Goal: Information Seeking & Learning: Learn about a topic

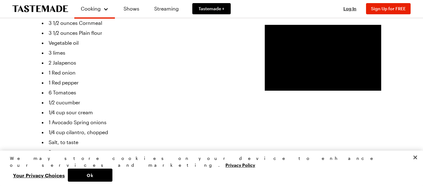
scroll to position [138, 0]
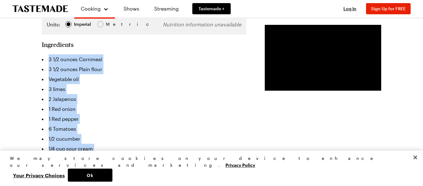
drag, startPoint x: 48, startPoint y: 52, endPoint x: 131, endPoint y: 158, distance: 134.9
click at [131, 158] on ul "3 1/2 ounces Cornmeal 3 1/2 ounces Plain flour Vegetable oil 3 limes 2 Jalapeno…" at bounding box center [144, 138] width 204 height 169
click at [415, 164] on button "Close" at bounding box center [416, 157] width 14 height 14
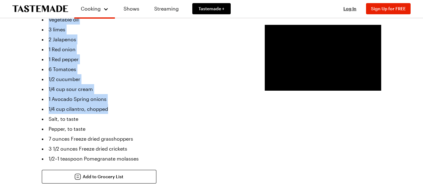
scroll to position [197, 0]
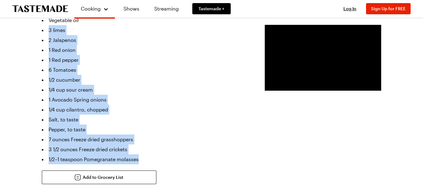
drag, startPoint x: 138, startPoint y: 152, endPoint x: 44, endPoint y: 25, distance: 158.1
click at [44, 25] on ul "3 1/2 ounces Cornmeal 3 1/2 ounces Plain flour Vegetable oil 3 limes 2 Jalapeno…" at bounding box center [144, 79] width 204 height 169
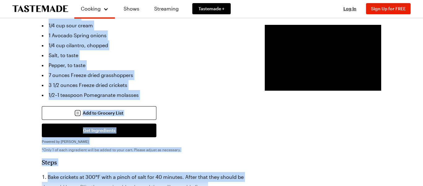
scroll to position [260, 0]
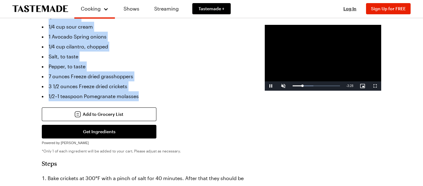
drag, startPoint x: 47, startPoint y: 28, endPoint x: 173, endPoint y: 90, distance: 140.5
click at [173, 90] on ul "3 1/2 ounces Cornmeal 3 1/2 ounces Plain flour Vegetable oil 3 limes 2 Jalapeno…" at bounding box center [144, 16] width 204 height 169
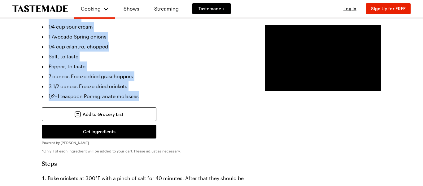
copy ul "3 1/2 ounces Cornmeal 3 1/2 ounces Plain flour Vegetable oil 3 limes 2 Jalapeno…"
click at [173, 91] on li "1/2–1 teaspoon Pomegranate molasses" at bounding box center [144, 96] width 204 height 10
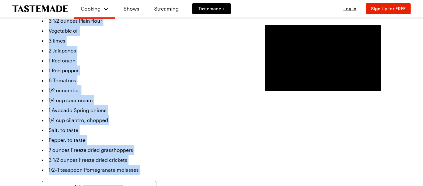
scroll to position [187, 0]
drag, startPoint x: 48, startPoint y: 64, endPoint x: 160, endPoint y: 167, distance: 152.6
click at [160, 167] on ul "3 1/2 ounces Cornmeal 3 1/2 ounces Plain flour Vegetable oil 3 limes 2 Jalapeno…" at bounding box center [144, 90] width 204 height 169
copy ul "3 1/2 ounces Cornmeal 3 1/2 ounces Plain flour Vegetable oil 3 limes 2 Jalapeno…"
